Goal: Task Accomplishment & Management: Complete application form

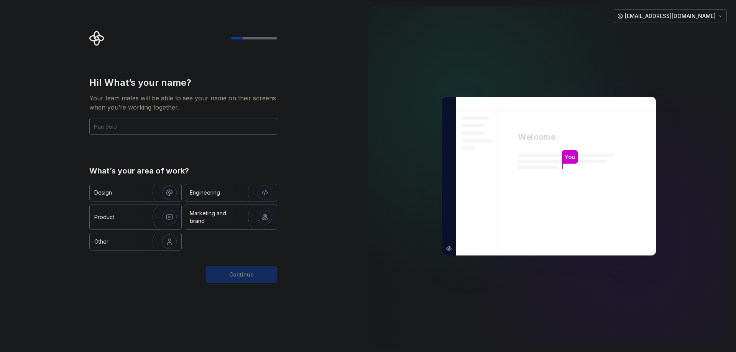
click at [64, 166] on div "Hi! What’s your name? Your team mates will be able to see your name on their sc…" at bounding box center [181, 176] width 362 height 352
click at [129, 129] on input "text" at bounding box center [183, 126] width 188 height 17
type input "Clikd"
click at [103, 151] on div "Hi! What’s your name? Your team mates will be able to see your name on their sc…" at bounding box center [183, 164] width 188 height 174
click at [107, 194] on div "Design" at bounding box center [103, 193] width 18 height 8
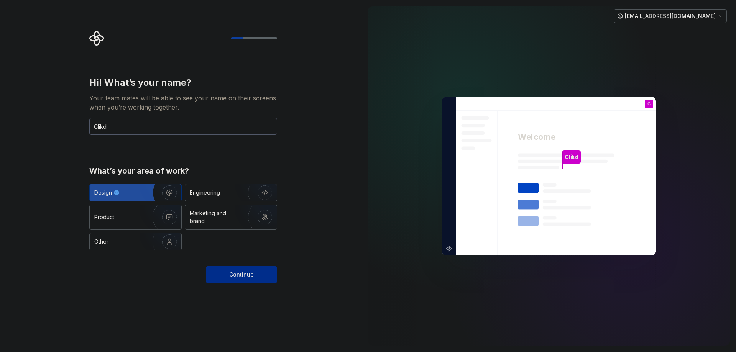
click at [235, 275] on span "Continue" at bounding box center [241, 275] width 25 height 8
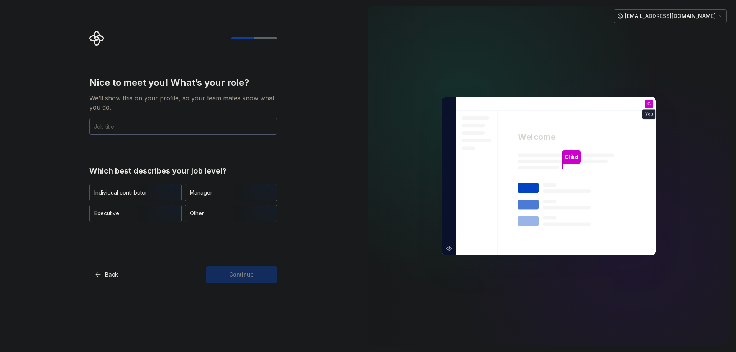
click at [74, 252] on div "Nice to meet you! What’s your role? We’ll show this on your profile, so your te…" at bounding box center [181, 176] width 362 height 352
drag, startPoint x: 28, startPoint y: 158, endPoint x: 24, endPoint y: 156, distance: 4.6
click at [21, 155] on div "Nice to meet you! What’s your role? We’ll show this on your profile, so your te…" at bounding box center [181, 176] width 362 height 352
click at [183, 127] on input "text" at bounding box center [183, 126] width 188 height 17
click at [191, 158] on div "Nice to meet you! What’s your role? We’ll show this on your profile, so your te…" at bounding box center [183, 150] width 188 height 146
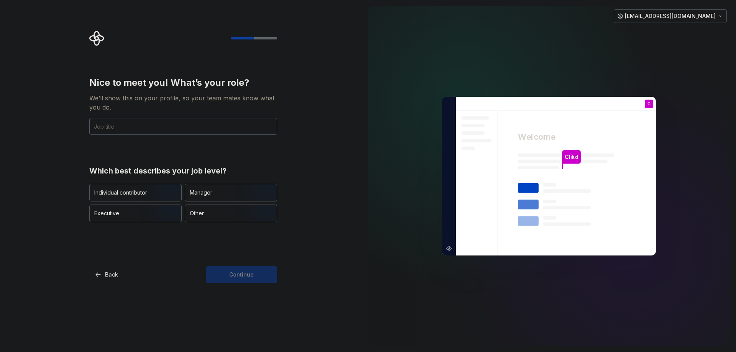
click at [98, 160] on div "Nice to meet you! What’s your role? We’ll show this on your profile, so your te…" at bounding box center [183, 150] width 188 height 146
click at [211, 220] on div "Other" at bounding box center [231, 213] width 92 height 17
click at [133, 126] on input "text" at bounding box center [183, 126] width 188 height 17
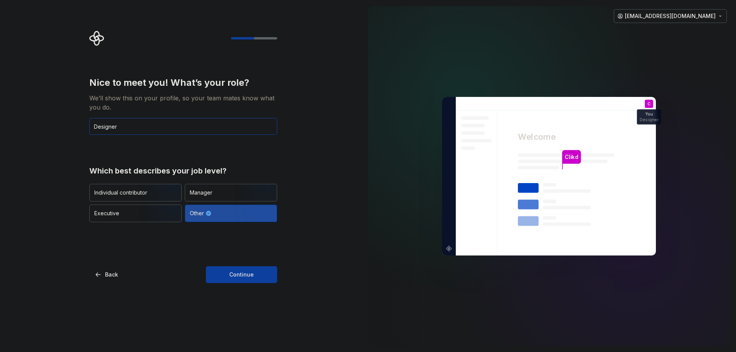
type input "Designer"
click at [147, 145] on div "Nice to meet you! What’s your role? We’ll show this on your profile, so your te…" at bounding box center [183, 150] width 188 height 146
click at [261, 275] on button "Continue" at bounding box center [241, 274] width 71 height 17
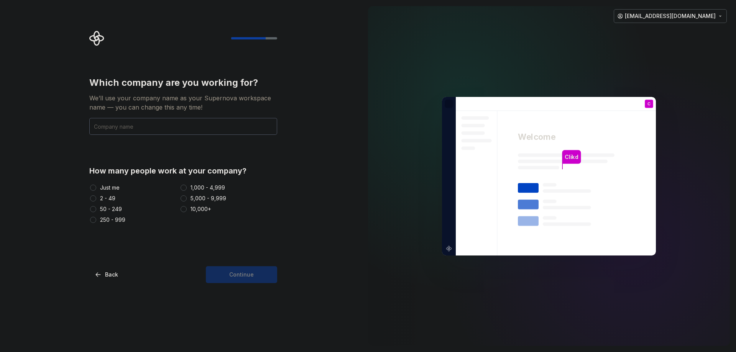
click at [95, 197] on button "2 - 49" at bounding box center [93, 199] width 6 height 6
click at [64, 196] on div "Which company are you working for? We’ll use your company name as your Supernov…" at bounding box center [181, 176] width 362 height 352
click at [155, 129] on input "text" at bounding box center [183, 126] width 188 height 17
click at [118, 128] on input "text" at bounding box center [183, 126] width 188 height 17
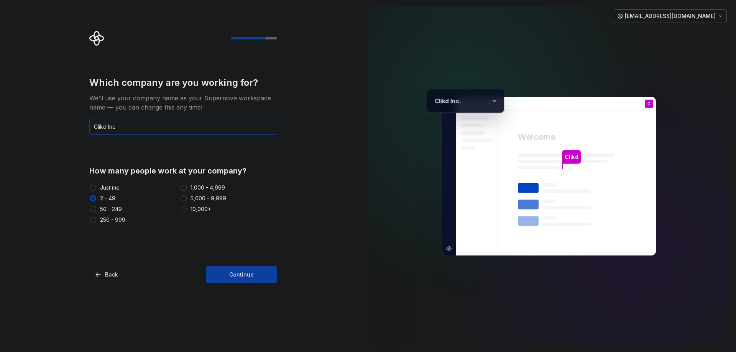
type input "Clikd Inc."
click at [76, 150] on div "Which company are you working for? We’ll use your company name as your Supernov…" at bounding box center [181, 176] width 362 height 352
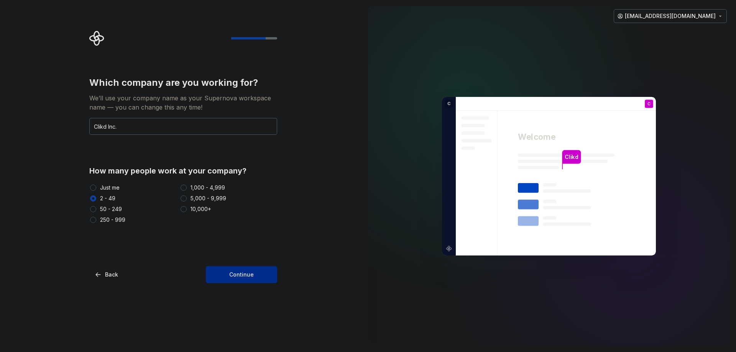
click at [242, 278] on span "Continue" at bounding box center [241, 275] width 25 height 8
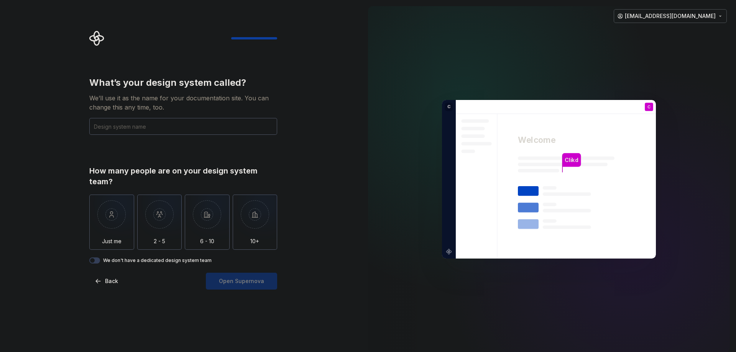
drag, startPoint x: 349, startPoint y: 185, endPoint x: 343, endPoint y: 186, distance: 6.3
drag, startPoint x: 343, startPoint y: 186, endPoint x: 328, endPoint y: 192, distance: 15.9
click at [328, 192] on div "What’s your design system called? We’ll use it as the name for your documentati…" at bounding box center [181, 179] width 362 height 359
click at [33, 153] on div "What’s your design system called? We’ll use it as the name for your documentati…" at bounding box center [181, 179] width 362 height 359
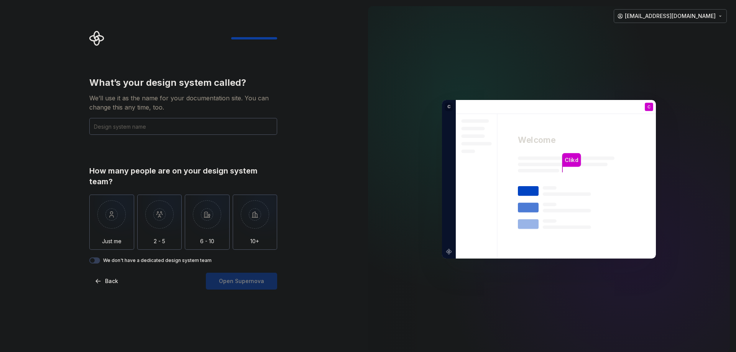
click at [108, 151] on div "What’s your design system called? We’ll use it as the name for your documentati…" at bounding box center [183, 170] width 188 height 187
click at [161, 130] on input "text" at bounding box center [183, 126] width 188 height 17
click at [155, 138] on div "What’s your design system called? We’ll use it as the name for your documentati…" at bounding box center [183, 170] width 188 height 187
drag, startPoint x: 149, startPoint y: 141, endPoint x: 127, endPoint y: 140, distance: 22.7
click at [127, 140] on div "What’s your design system called? We’ll use it as the name for your documentati…" at bounding box center [183, 170] width 188 height 187
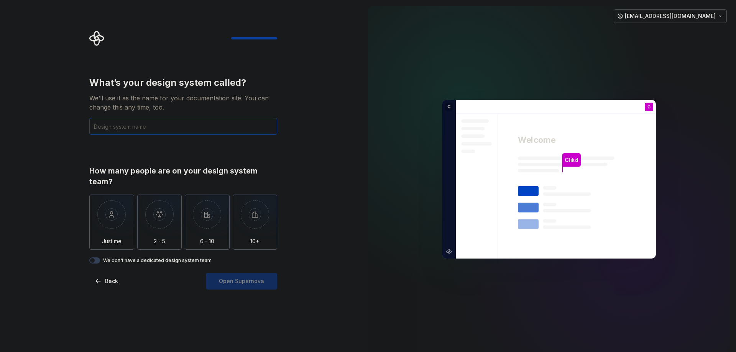
click at [131, 128] on input "text" at bounding box center [183, 126] width 188 height 17
type input "Clikd"
click at [122, 145] on div "What’s your design system called? We’ll use it as the name for your documentati…" at bounding box center [183, 170] width 188 height 187
click at [165, 219] on img "button" at bounding box center [159, 220] width 45 height 51
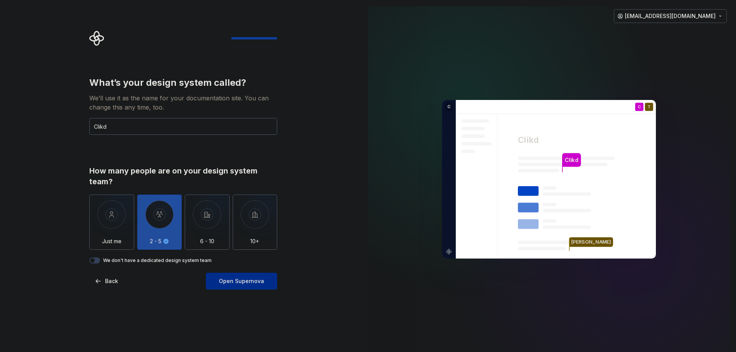
click at [251, 283] on span "Open Supernova" at bounding box center [241, 282] width 45 height 8
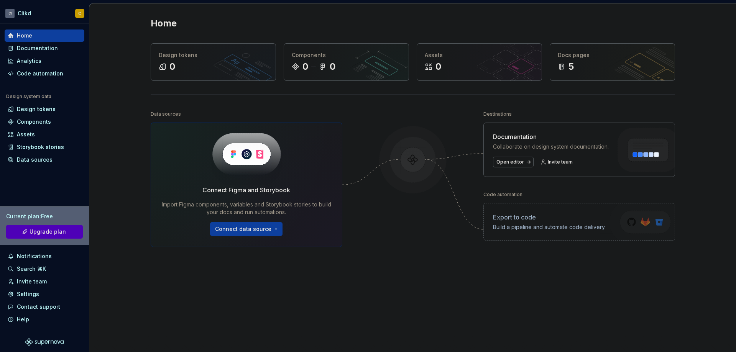
click at [115, 55] on div "Home Design tokens 0 Components 0 0 Assets 0 Docs pages 5 Data sources Connect …" at bounding box center [412, 184] width 647 height 362
click at [113, 73] on div "Home Design tokens 0 Components 0 0 Assets 0 Docs pages 5 Data sources Connect …" at bounding box center [412, 184] width 647 height 362
click at [102, 165] on div "Home Design tokens 0 Components 0 0 Assets 0 Docs pages 5 Data sources Connect …" at bounding box center [412, 184] width 647 height 362
click at [39, 108] on div "Design tokens" at bounding box center [36, 109] width 39 height 8
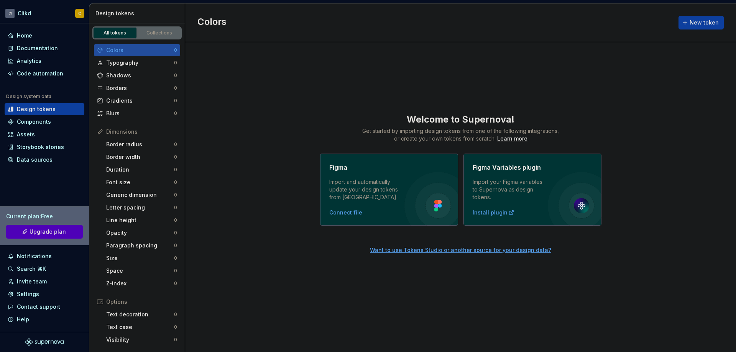
click at [241, 144] on div "Welcome to Supernova! Get started by importing design tokens from one of the fo…" at bounding box center [460, 169] width 551 height 112
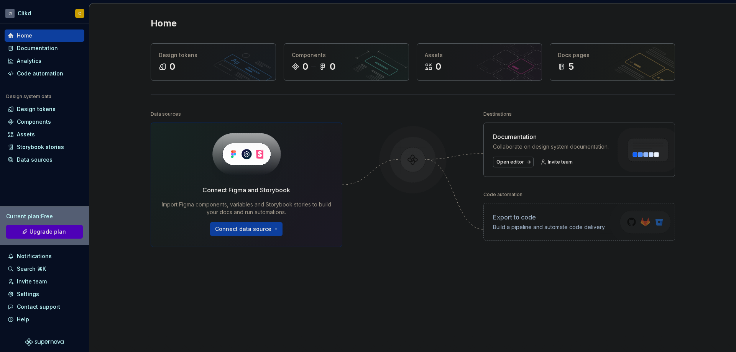
drag, startPoint x: 109, startPoint y: 164, endPoint x: 103, endPoint y: 164, distance: 5.8
click at [104, 164] on div "Home Design tokens 0 Components 0 0 Assets 0 Docs pages 5 Data sources Connect …" at bounding box center [412, 184] width 647 height 362
drag, startPoint x: 130, startPoint y: 140, endPoint x: 105, endPoint y: 143, distance: 24.7
click at [105, 143] on div "Home Design tokens 0 Components 0 0 Assets 0 Docs pages 5 Data sources Connect …" at bounding box center [412, 184] width 647 height 362
